Goal: Task Accomplishment & Management: Use online tool/utility

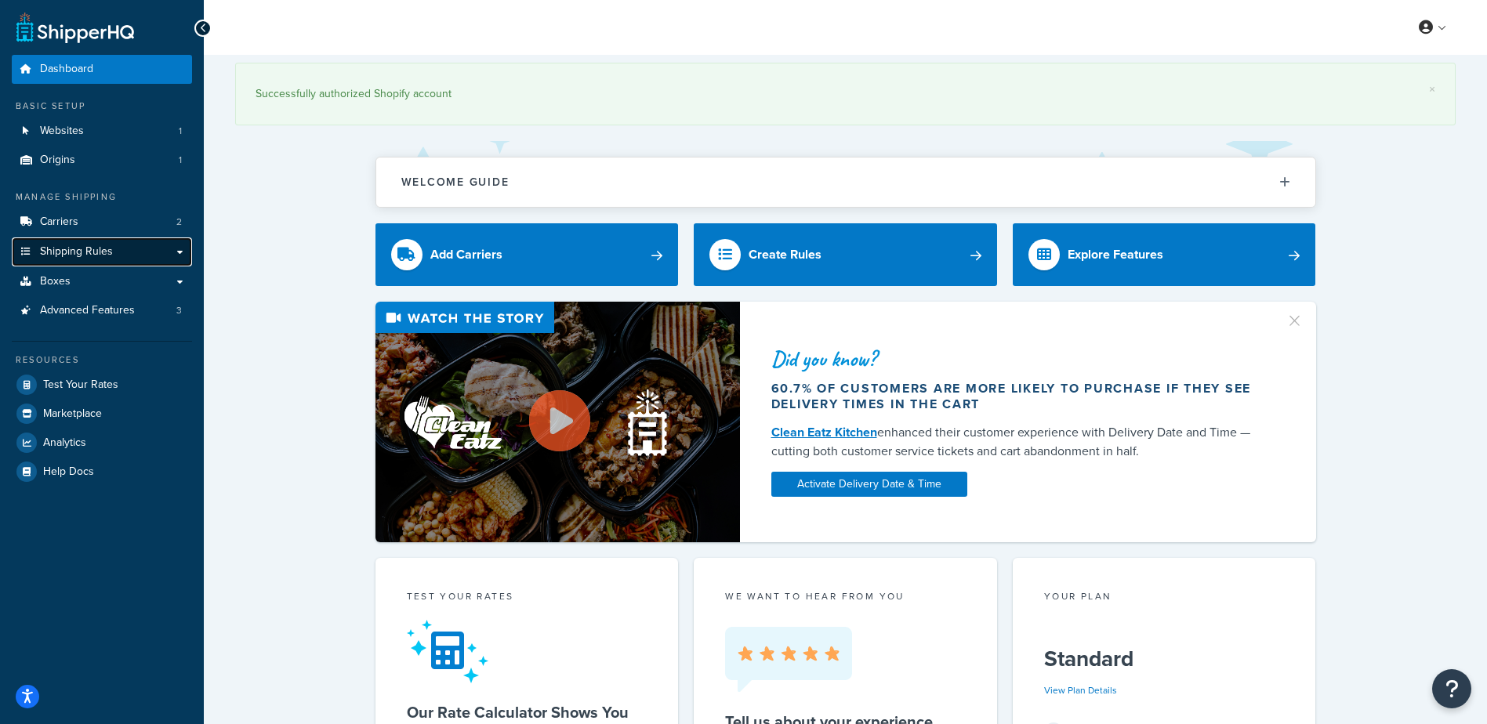
click at [94, 250] on span "Shipping Rules" at bounding box center [76, 251] width 73 height 13
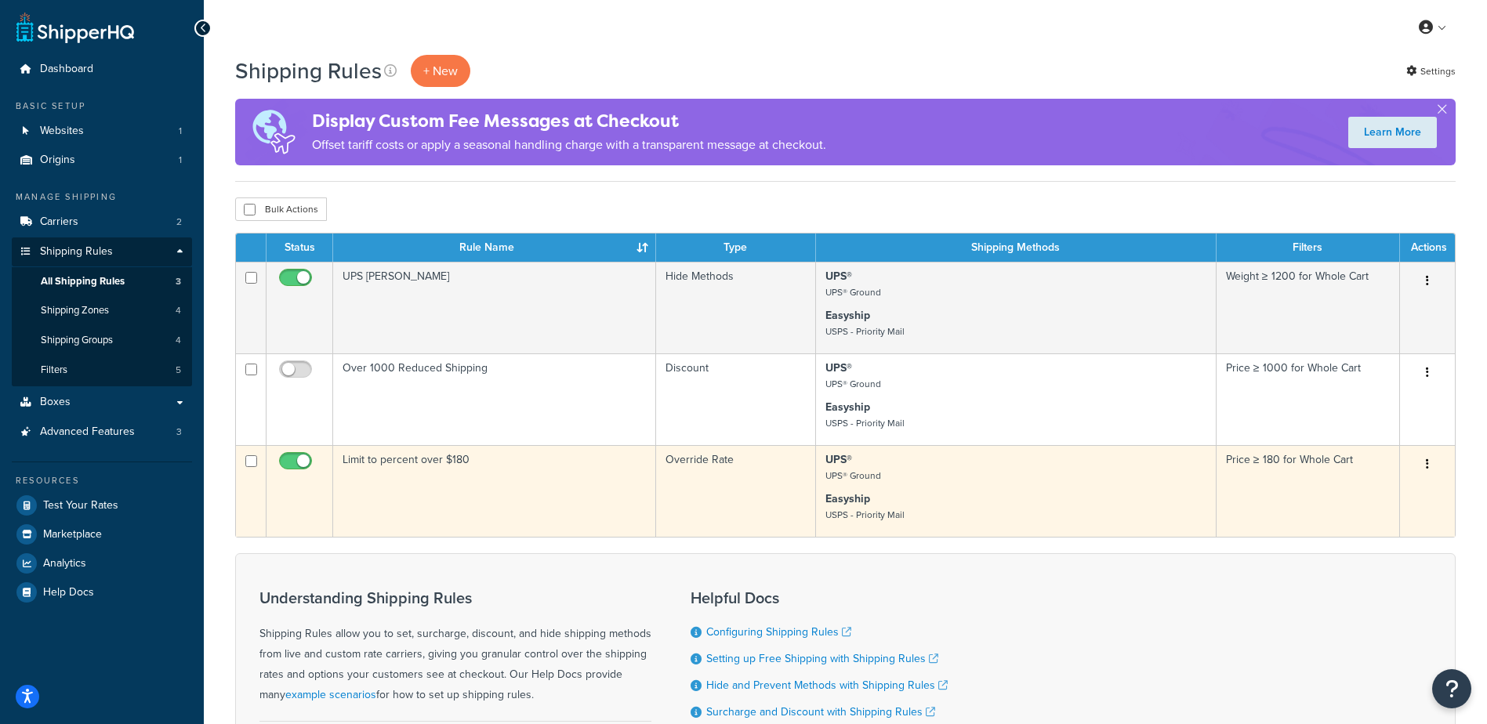
click at [489, 492] on td "Limit to percent over $180" at bounding box center [494, 491] width 323 height 92
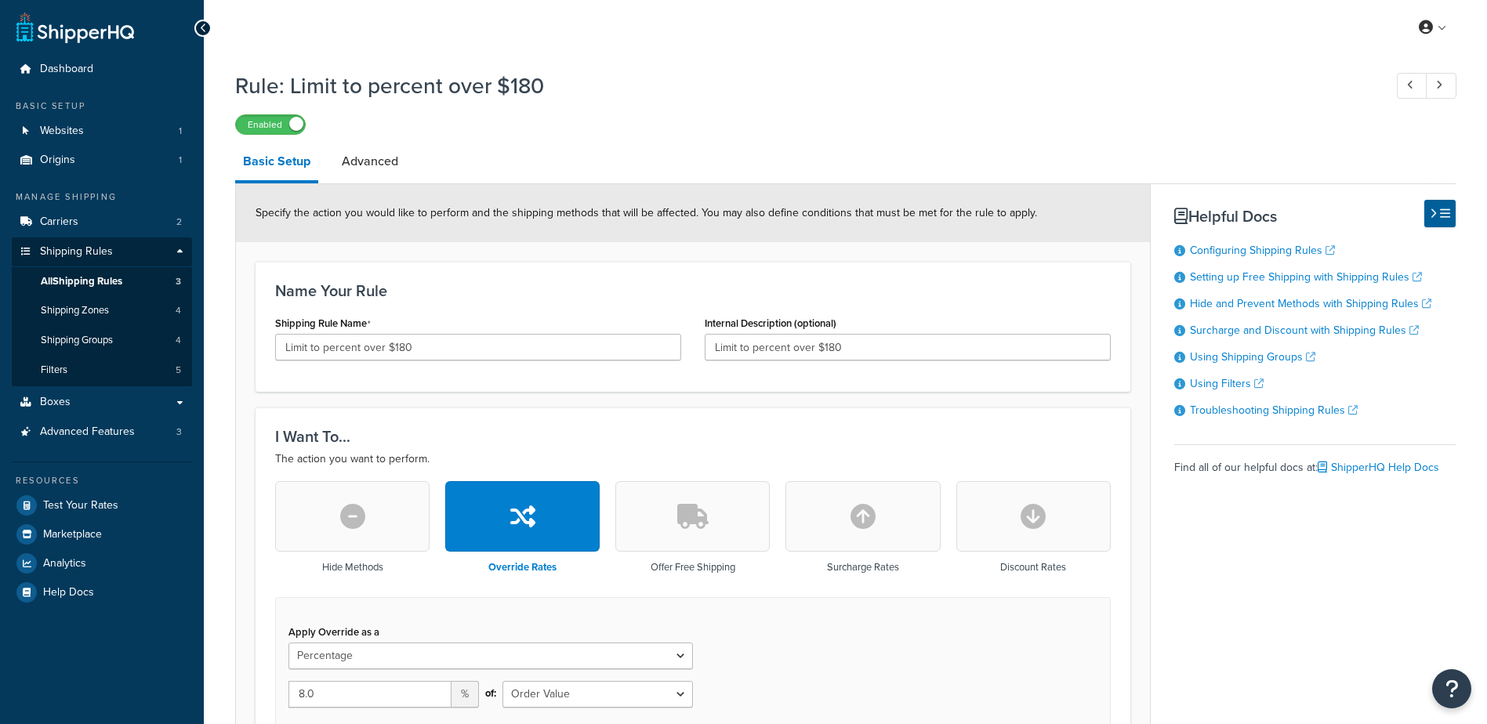
select select "PERCENTAGE"
click at [205, 25] on icon at bounding box center [203, 28] width 7 height 11
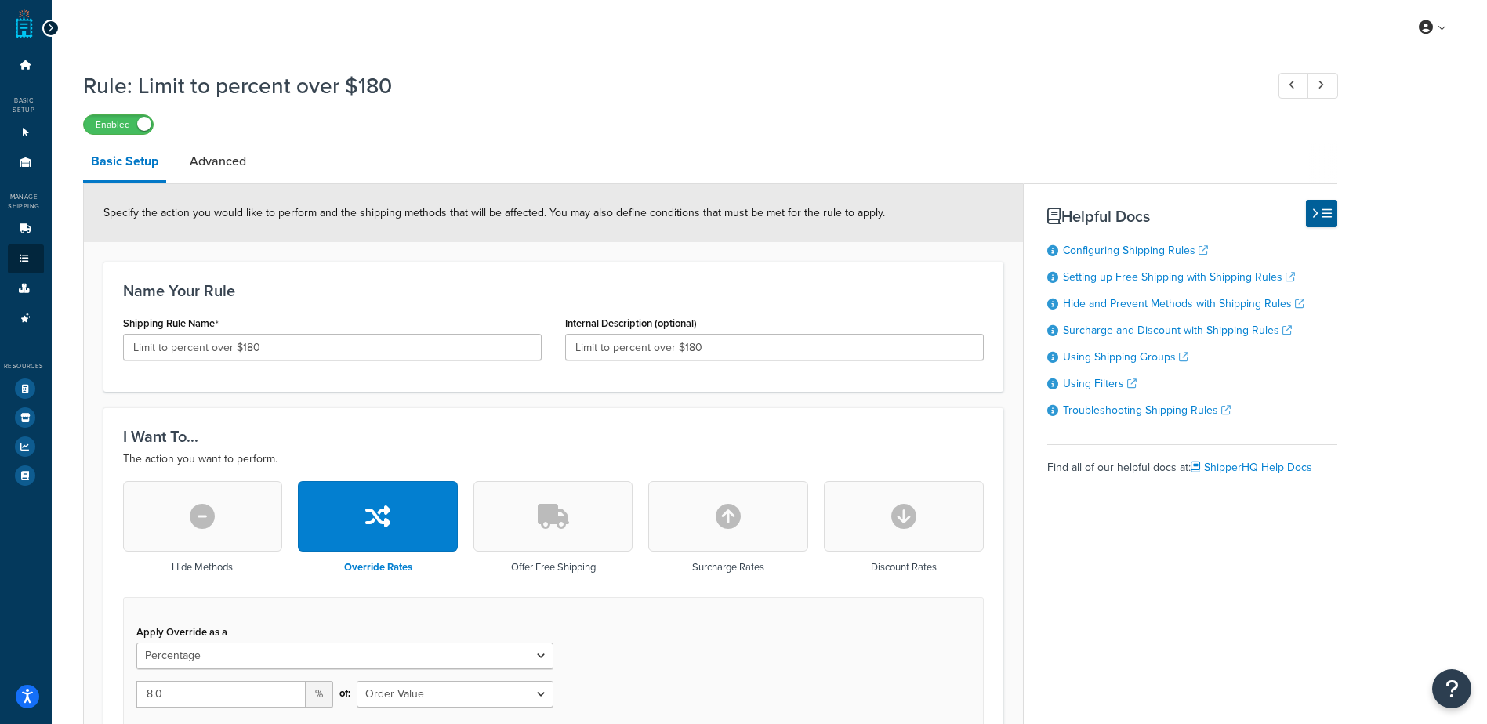
click at [53, 26] on div at bounding box center [50, 28] width 17 height 17
click at [49, 31] on icon at bounding box center [50, 28] width 7 height 11
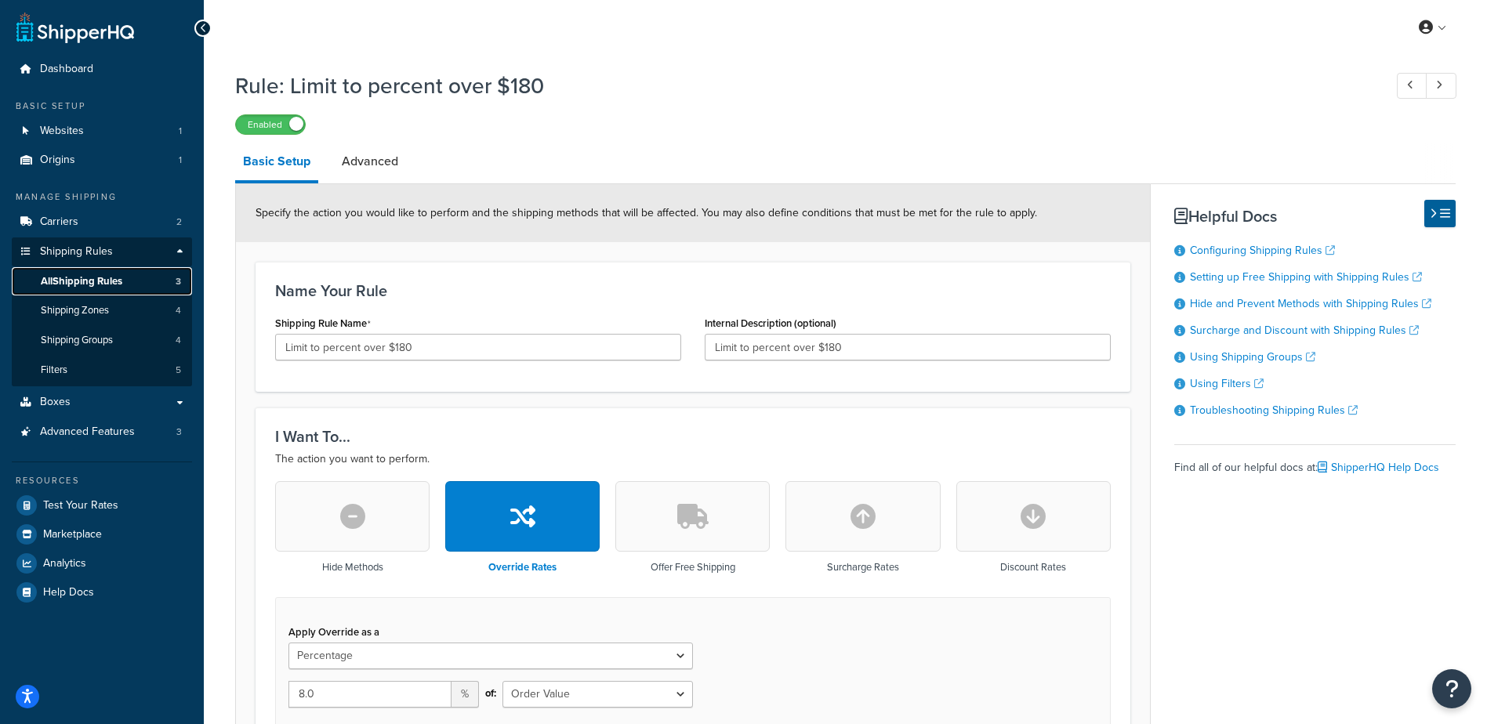
click at [115, 278] on span "All Shipping Rules" at bounding box center [82, 281] width 82 height 13
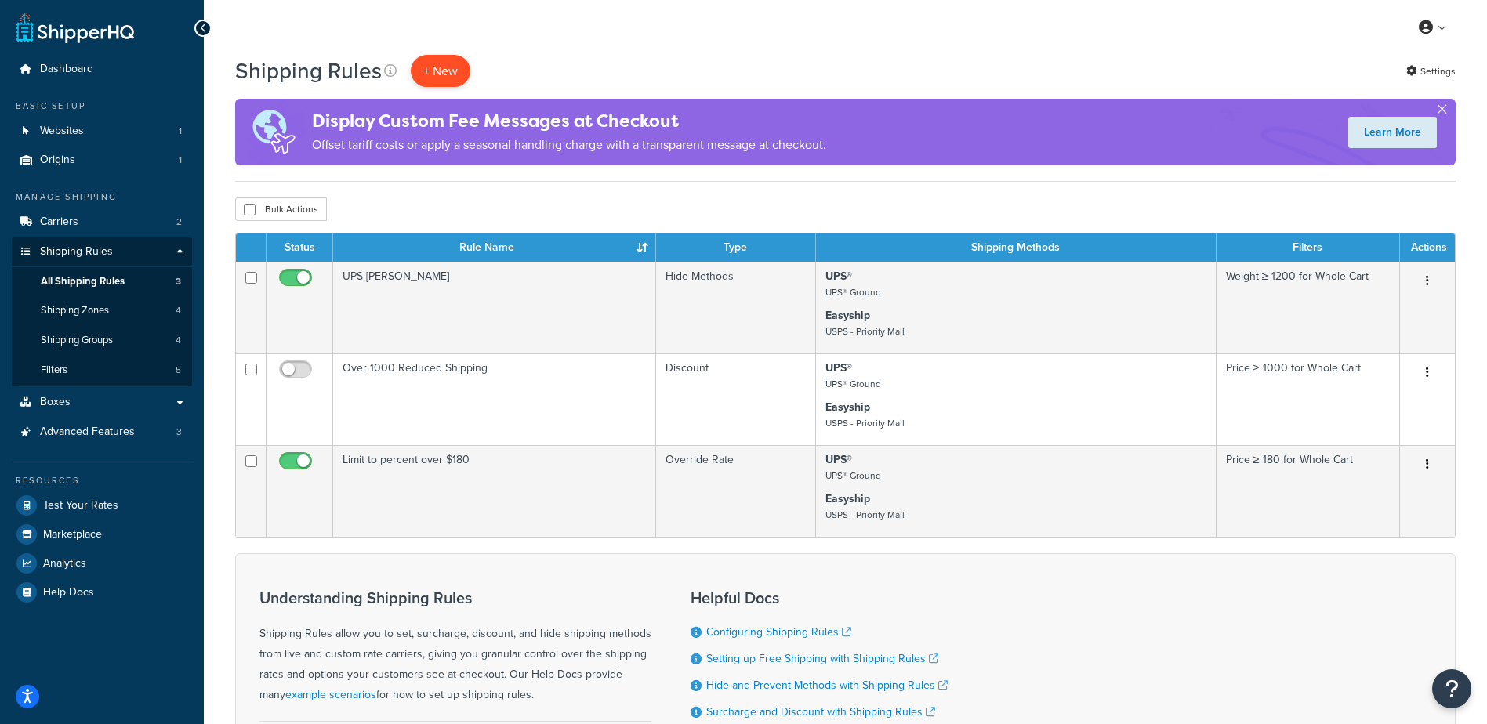
click at [448, 67] on p "+ New" at bounding box center [441, 71] width 60 height 32
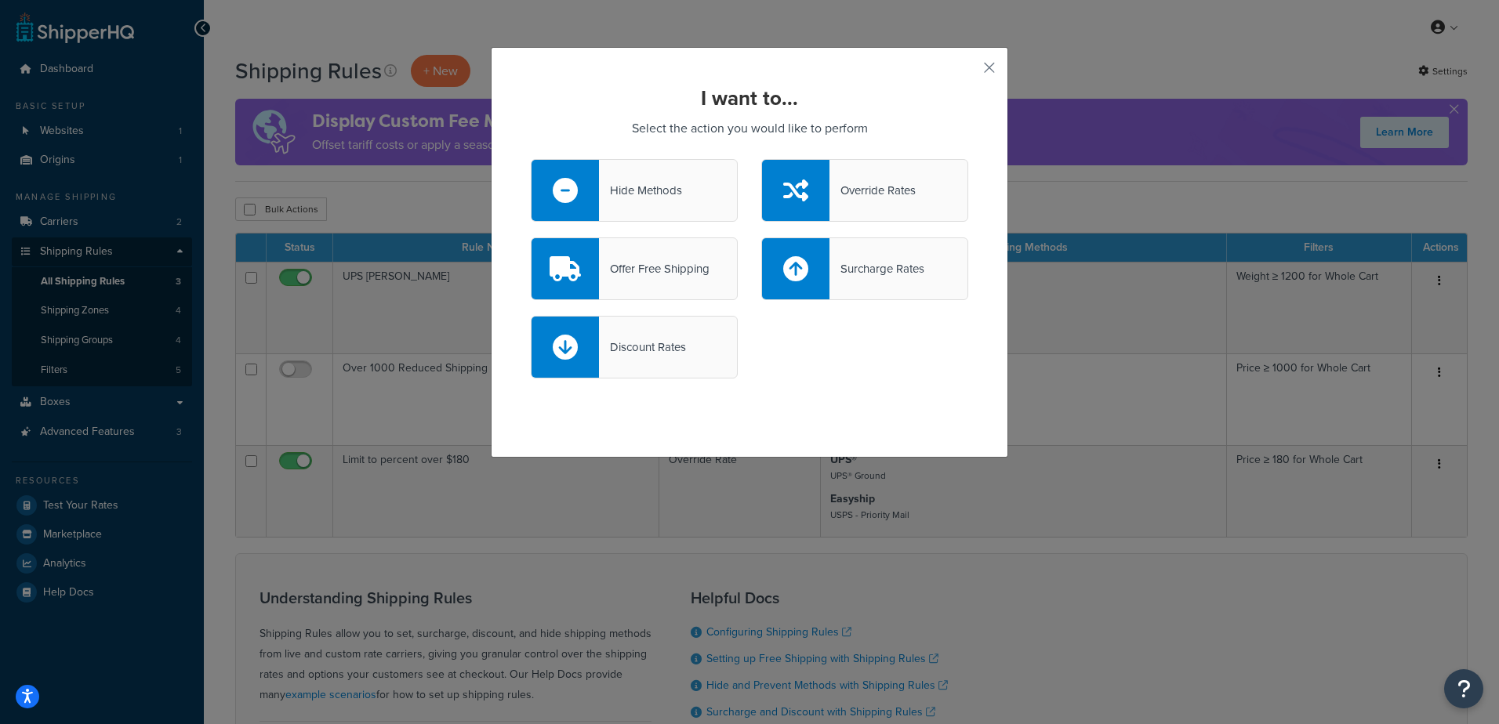
click at [671, 183] on div "Hide Methods" at bounding box center [640, 191] width 83 height 22
click at [0, 0] on input "Hide Methods" at bounding box center [0, 0] width 0 height 0
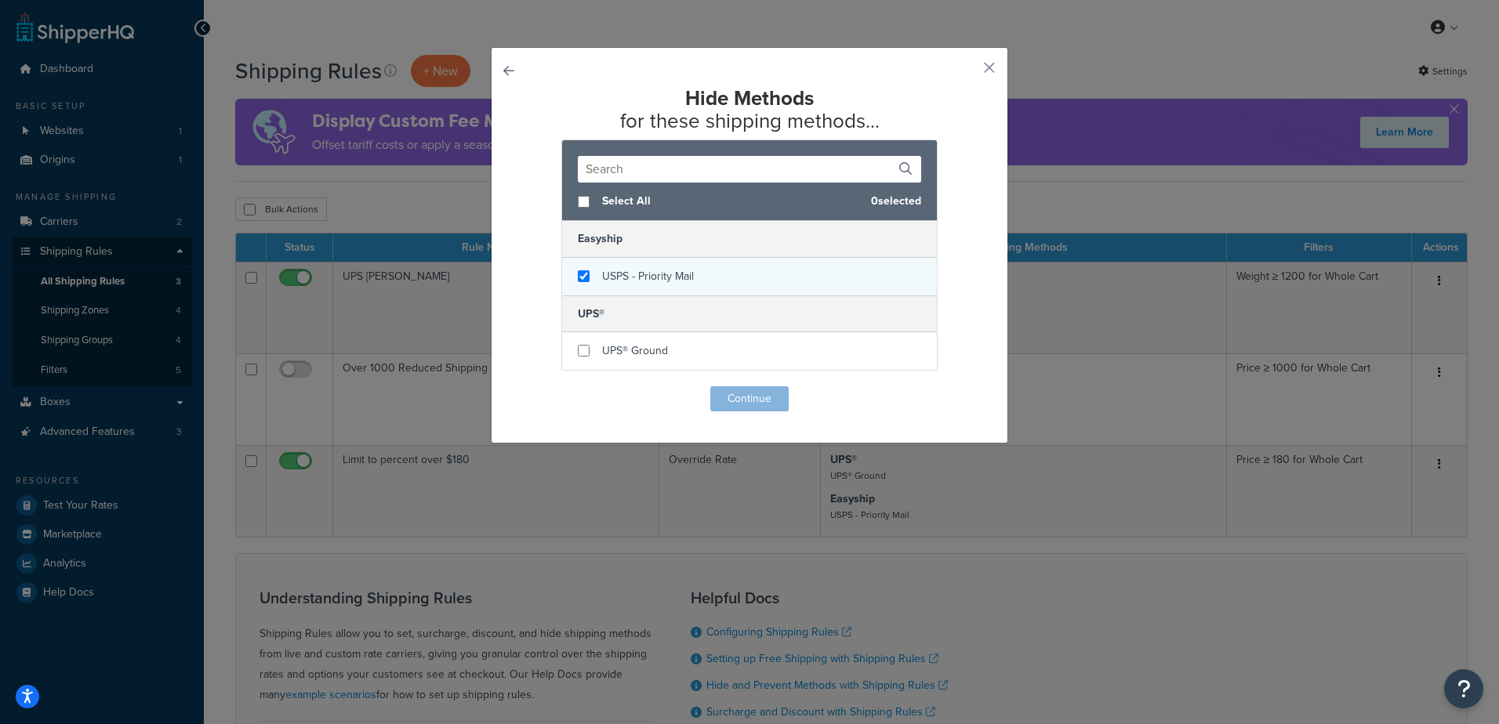
checkbox input "true"
click at [637, 278] on span "USPS - Priority Mail" at bounding box center [648, 276] width 92 height 16
click at [752, 398] on button "Continue" at bounding box center [749, 398] width 78 height 25
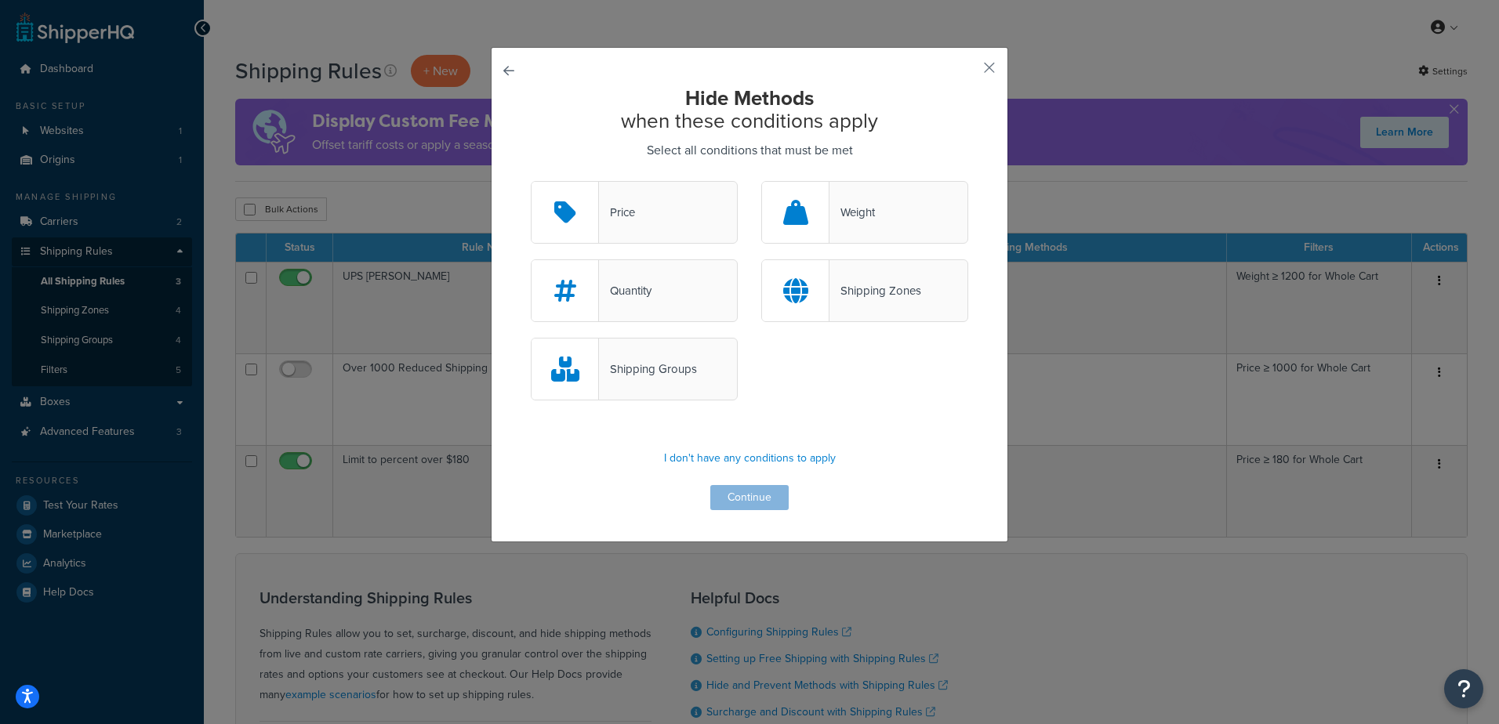
click at [654, 211] on div "Price" at bounding box center [634, 212] width 207 height 63
click at [0, 0] on input "Price" at bounding box center [0, 0] width 0 height 0
click at [740, 494] on button "Continue" at bounding box center [749, 497] width 78 height 25
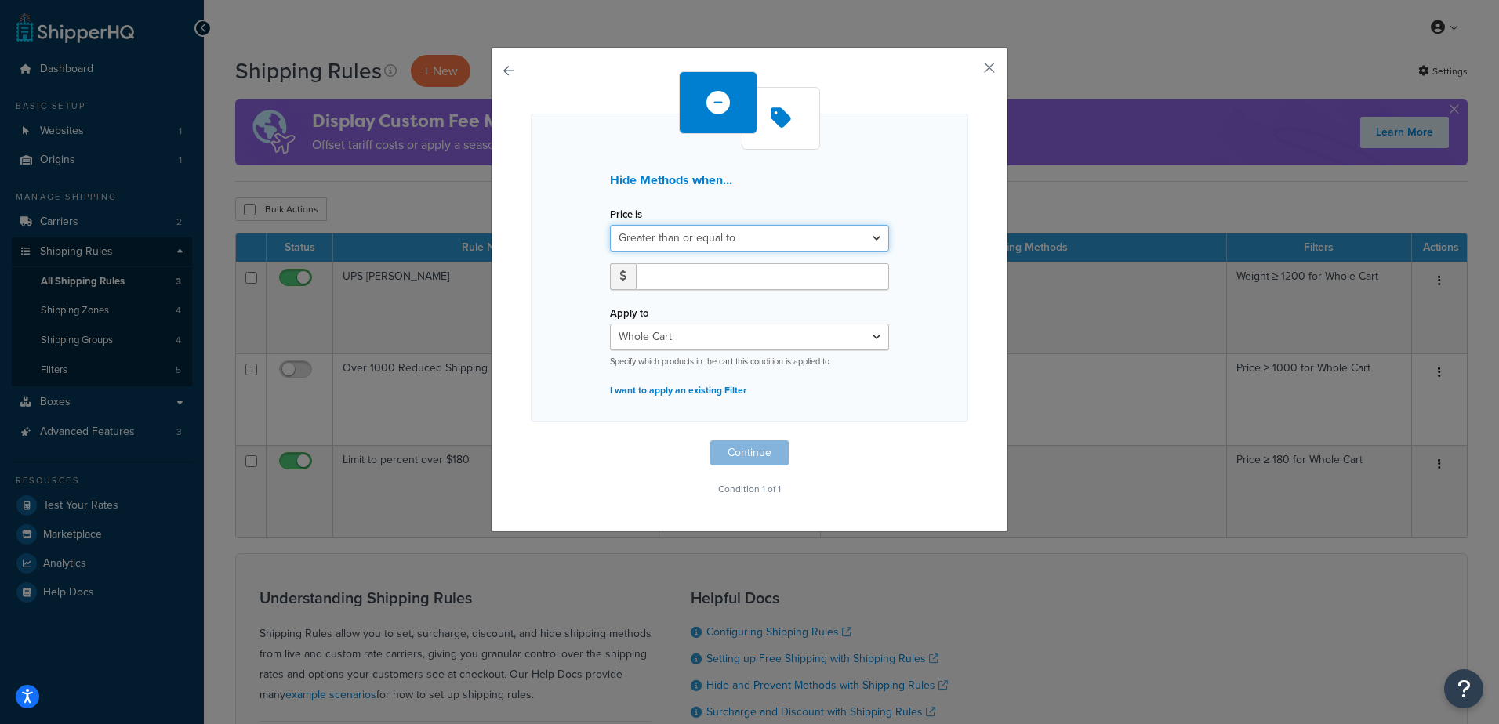
click at [680, 236] on select "Greater than or equal to Between or equal to Less than or equal to" at bounding box center [749, 238] width 279 height 27
click at [667, 272] on input "number" at bounding box center [762, 276] width 253 height 27
type input "180"
click at [756, 449] on button "Continue" at bounding box center [749, 453] width 78 height 25
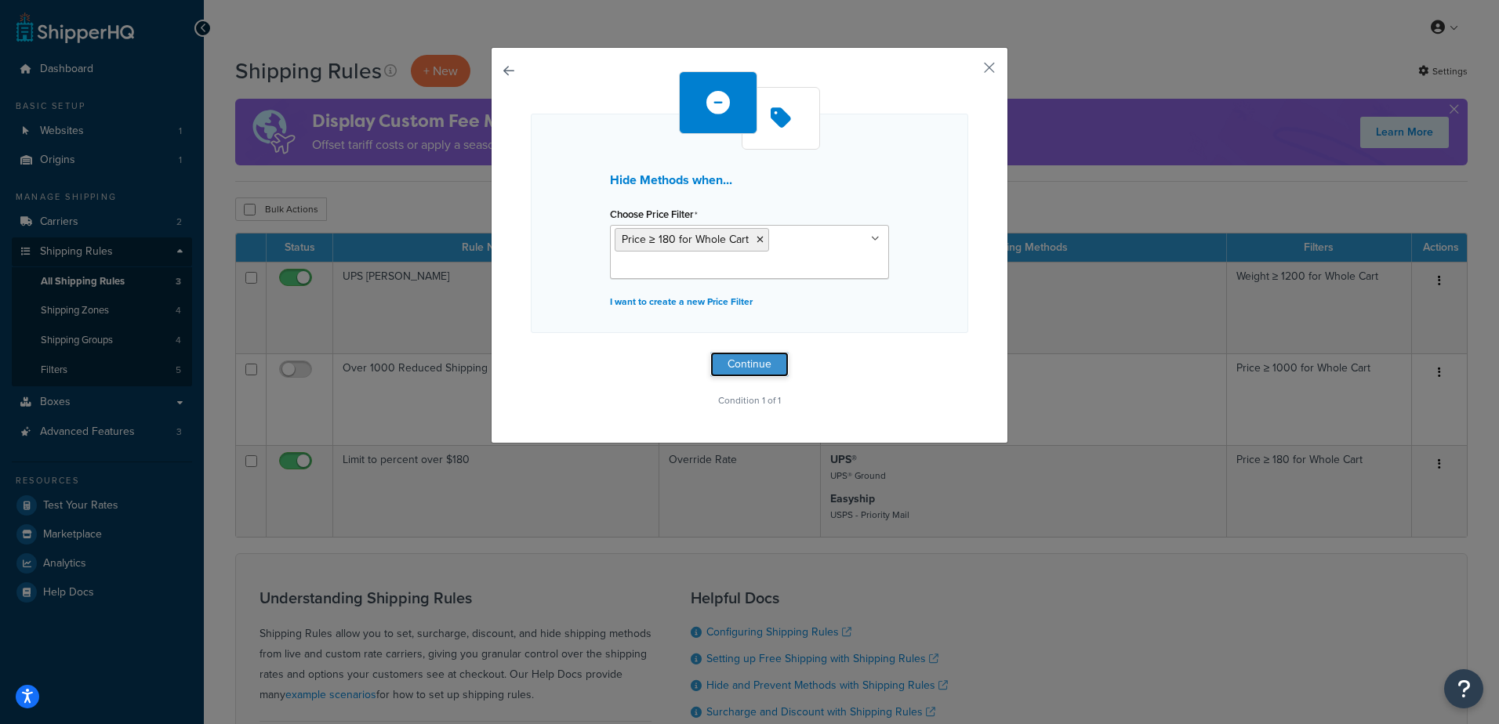
click at [758, 358] on button "Continue" at bounding box center [749, 364] width 78 height 25
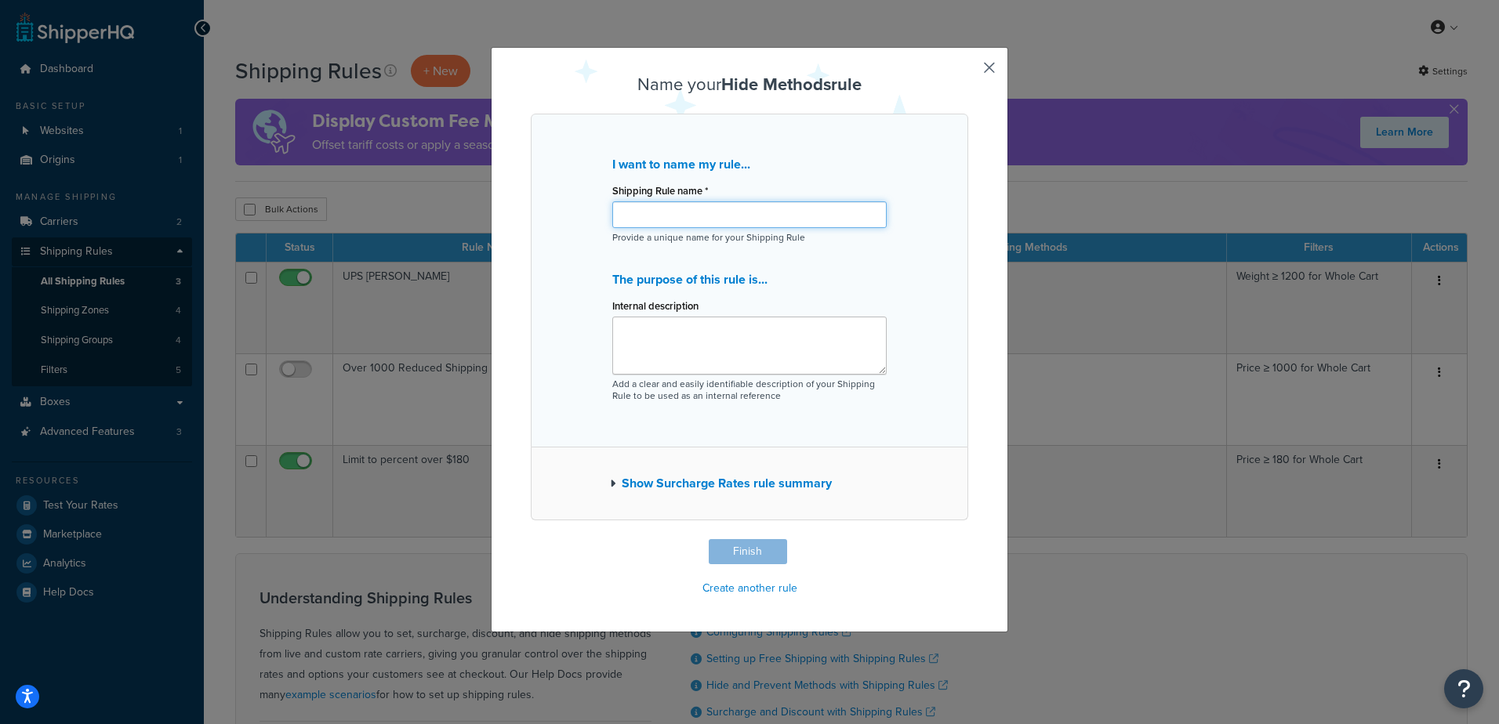
click at [746, 212] on input "Shipping Rule name *" at bounding box center [749, 214] width 274 height 27
drag, startPoint x: 673, startPoint y: 213, endPoint x: 649, endPoint y: 211, distance: 24.4
click at [645, 217] on input "Hide Others over $180" at bounding box center [749, 214] width 274 height 27
type input "Hide other method when over $180"
click at [686, 330] on textarea "Internal description" at bounding box center [749, 346] width 274 height 58
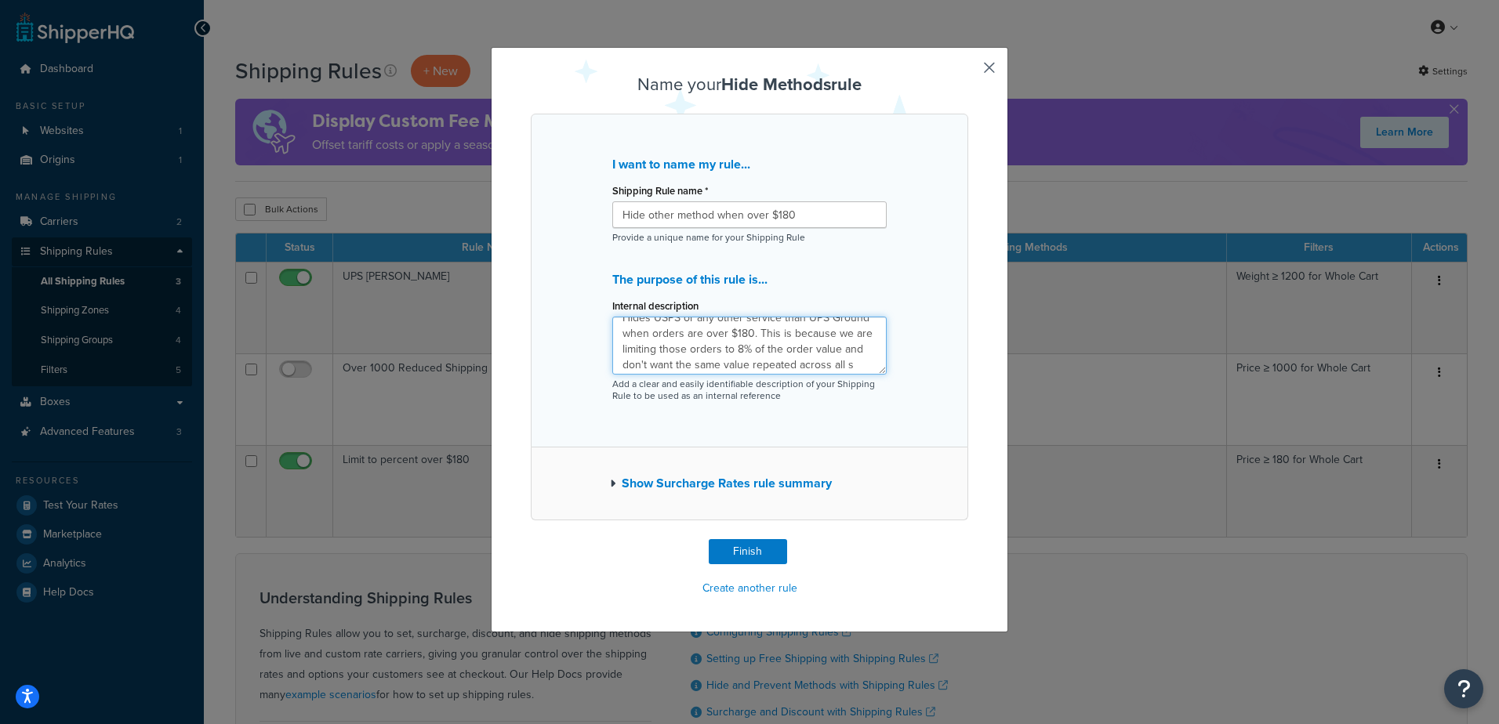
scroll to position [27, 0]
type textarea "Hides USPS or any other service than UPS Ground when orders are over $180. This…"
click at [703, 486] on button "Show Surcharge Rates rule summary" at bounding box center [721, 484] width 222 height 22
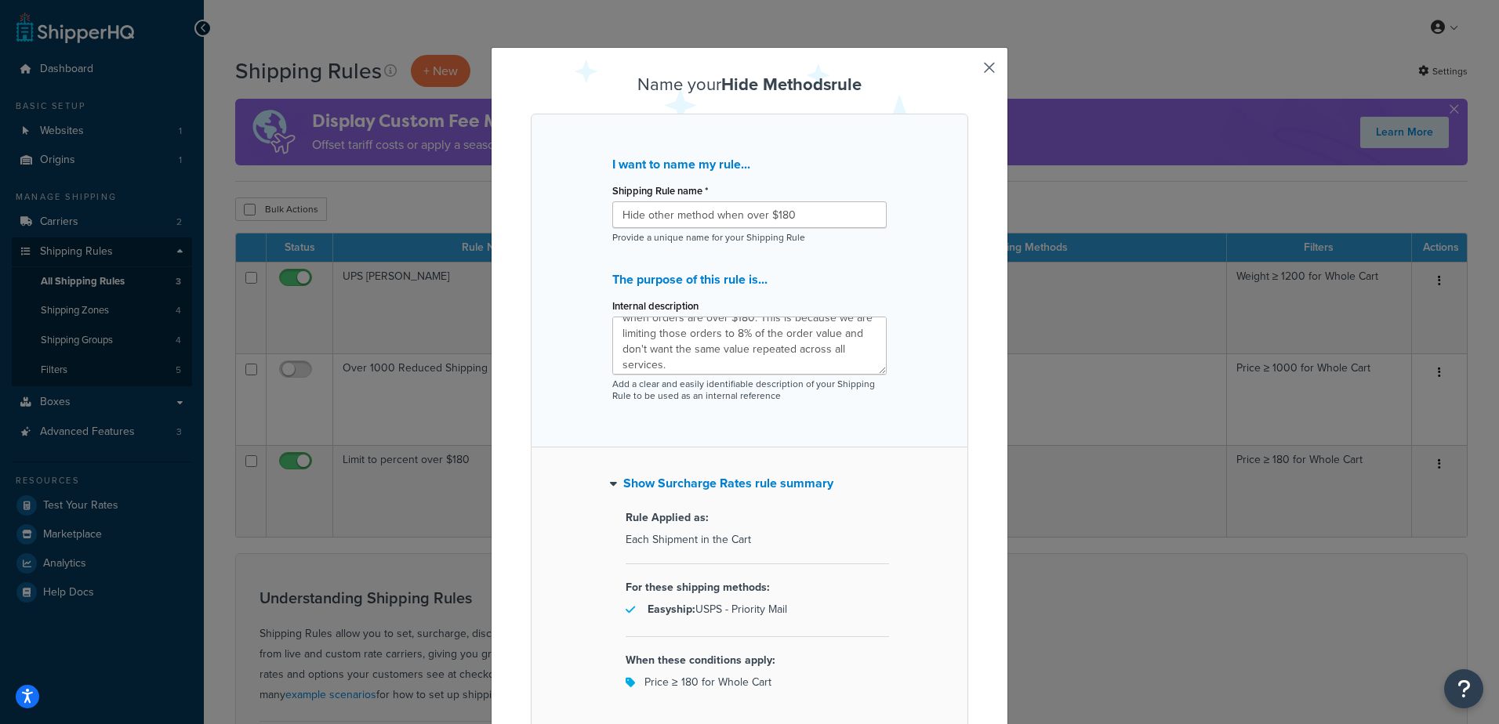
click at [695, 477] on button "Show Surcharge Rates rule summary" at bounding box center [721, 484] width 223 height 22
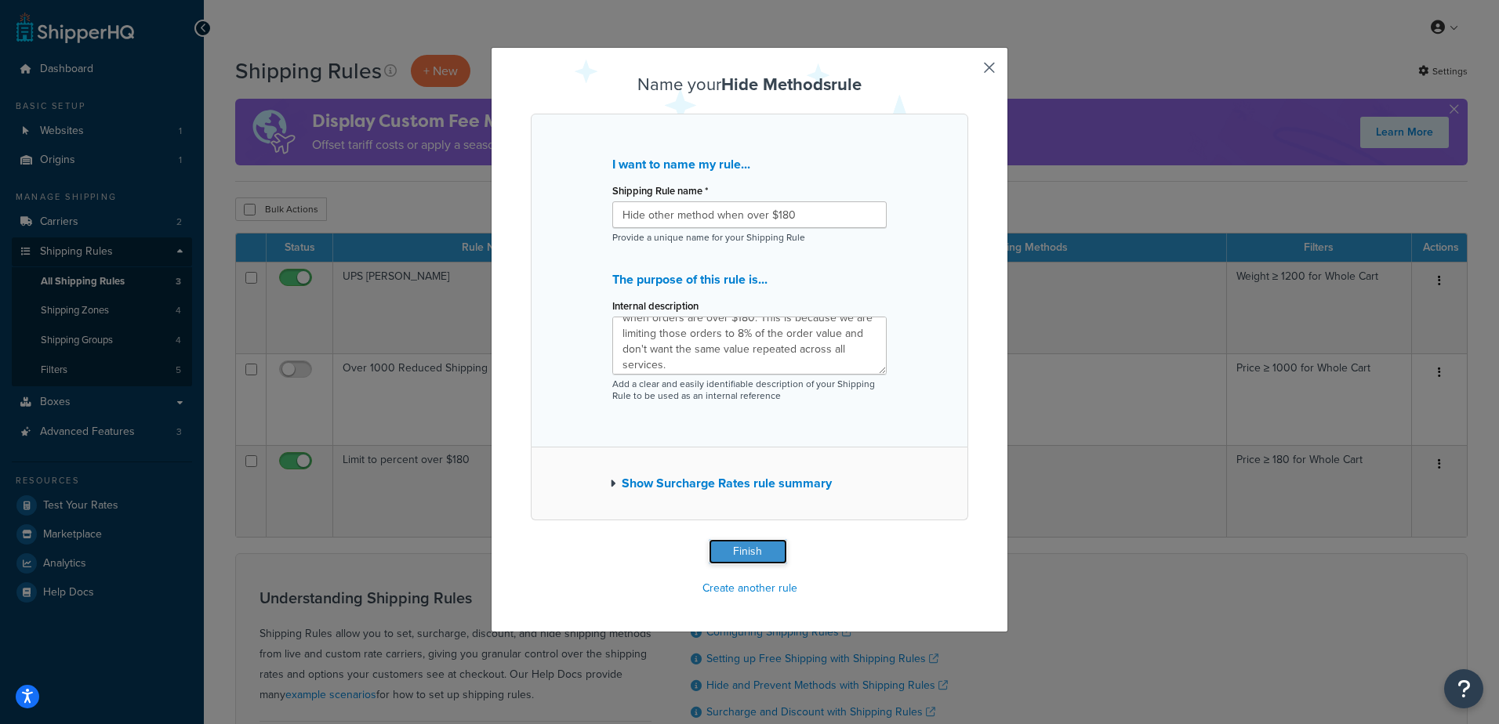
click at [743, 550] on button "Finish" at bounding box center [748, 551] width 78 height 25
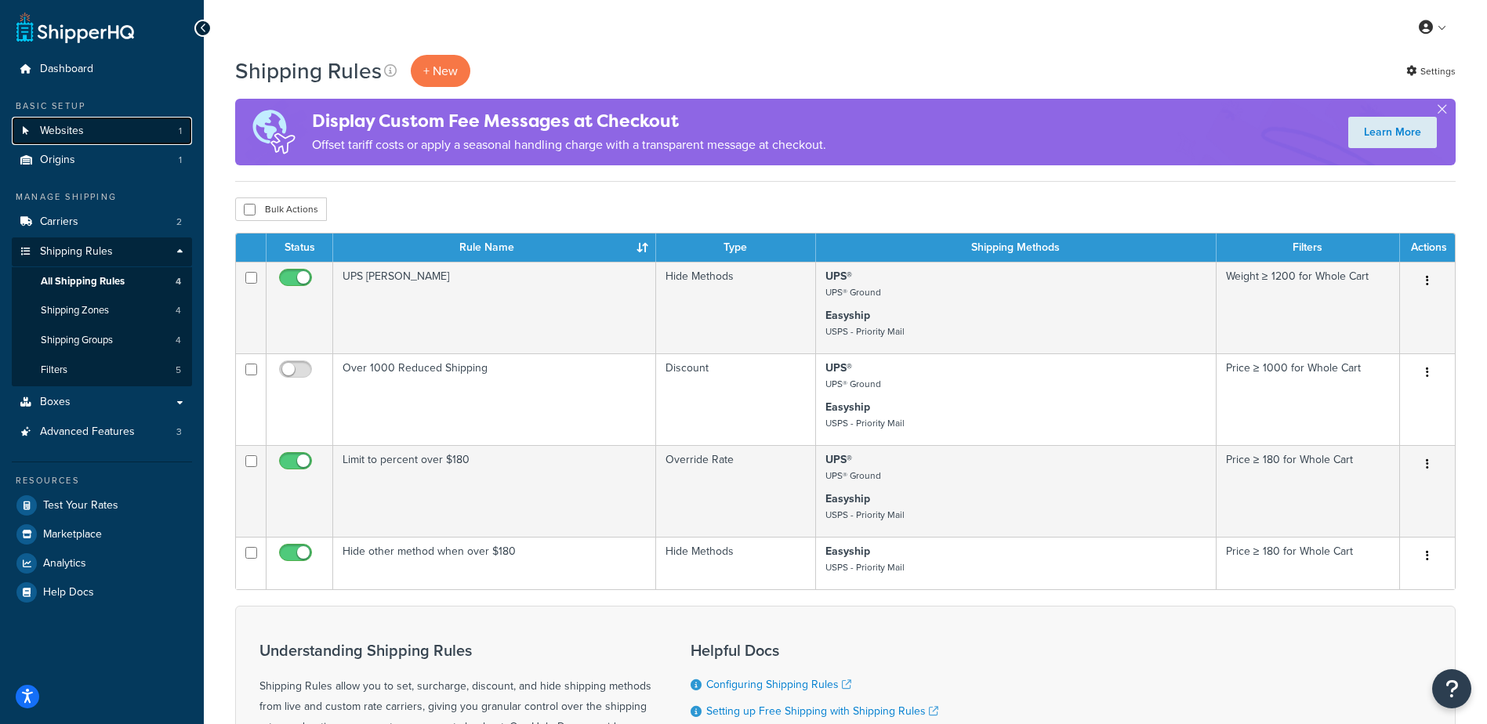
click at [82, 128] on span "Websites" at bounding box center [62, 131] width 44 height 13
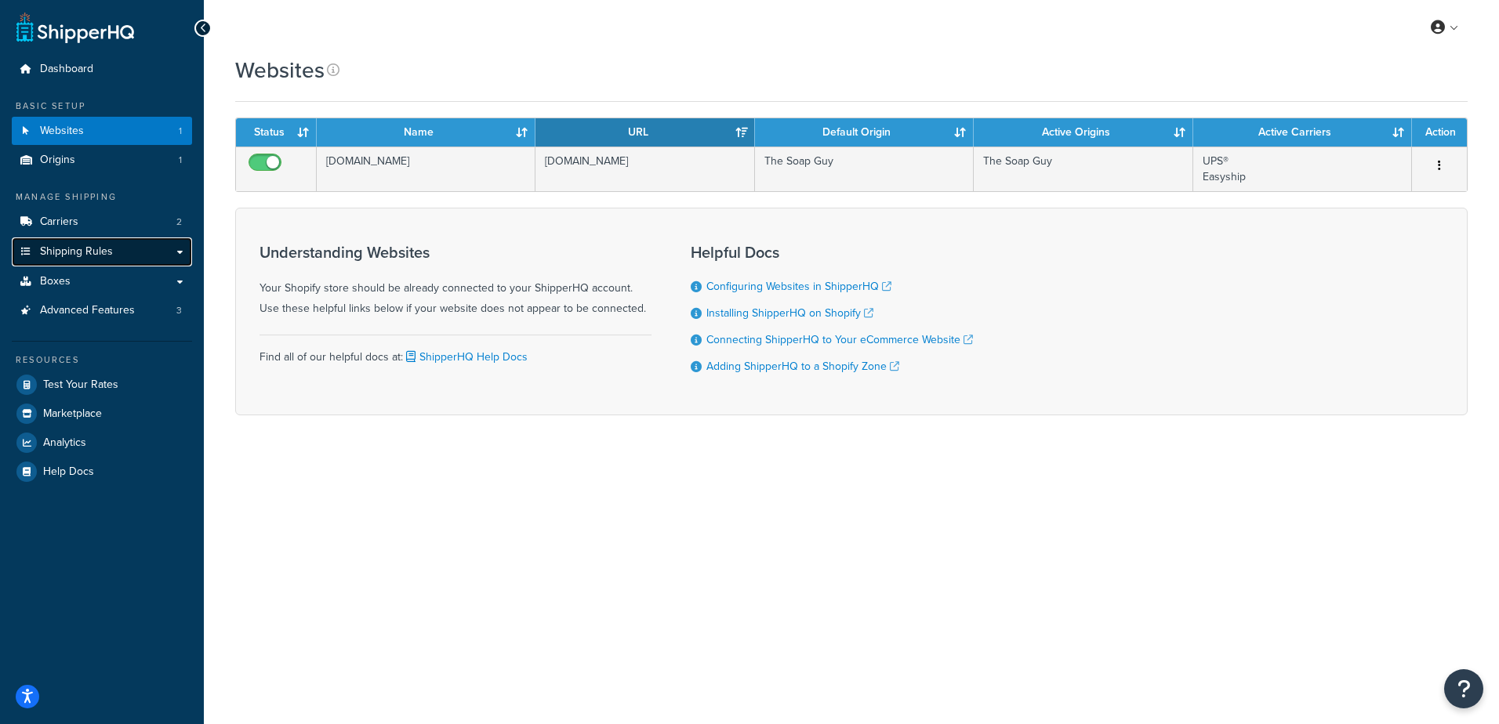
click at [89, 259] on span "Shipping Rules" at bounding box center [76, 251] width 73 height 13
